Goal: Transaction & Acquisition: Book appointment/travel/reservation

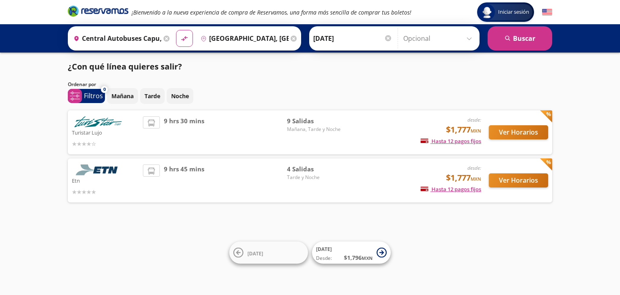
click at [339, 38] on input "[DATE]" at bounding box center [352, 38] width 79 height 20
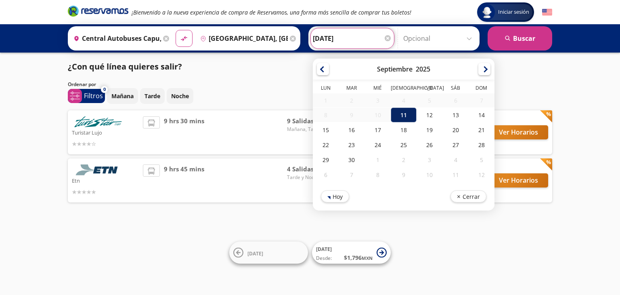
click at [398, 115] on div "11" at bounding box center [404, 114] width 26 height 15
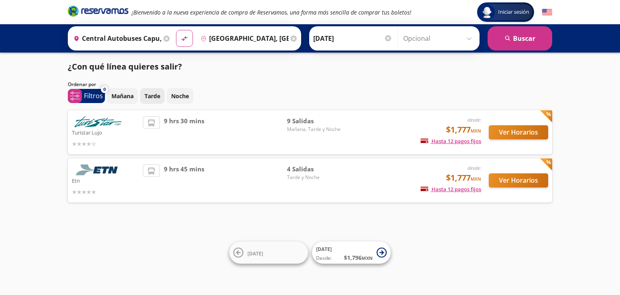
click at [153, 97] on p "Tarde" at bounding box center [153, 96] width 16 height 8
click at [512, 134] on button "Ver Horarios" at bounding box center [518, 132] width 59 height 14
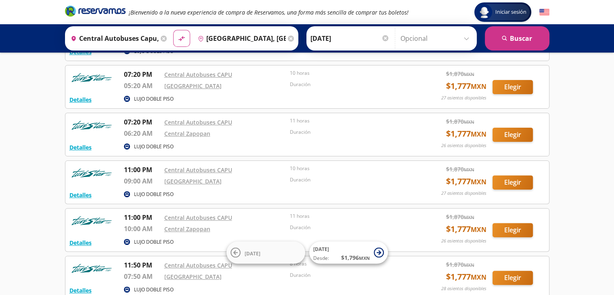
scroll to position [225, 0]
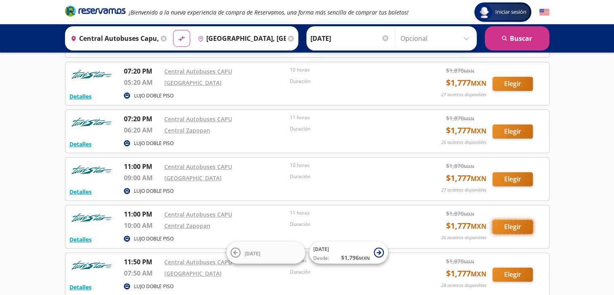
click at [518, 226] on button "Elegir" at bounding box center [512, 227] width 40 height 14
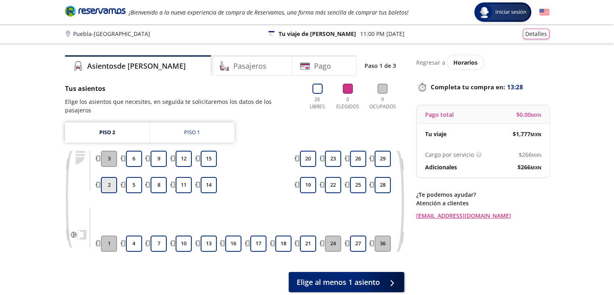
click at [110, 180] on button "2" at bounding box center [109, 185] width 16 height 16
